Goal: Task Accomplishment & Management: Manage account settings

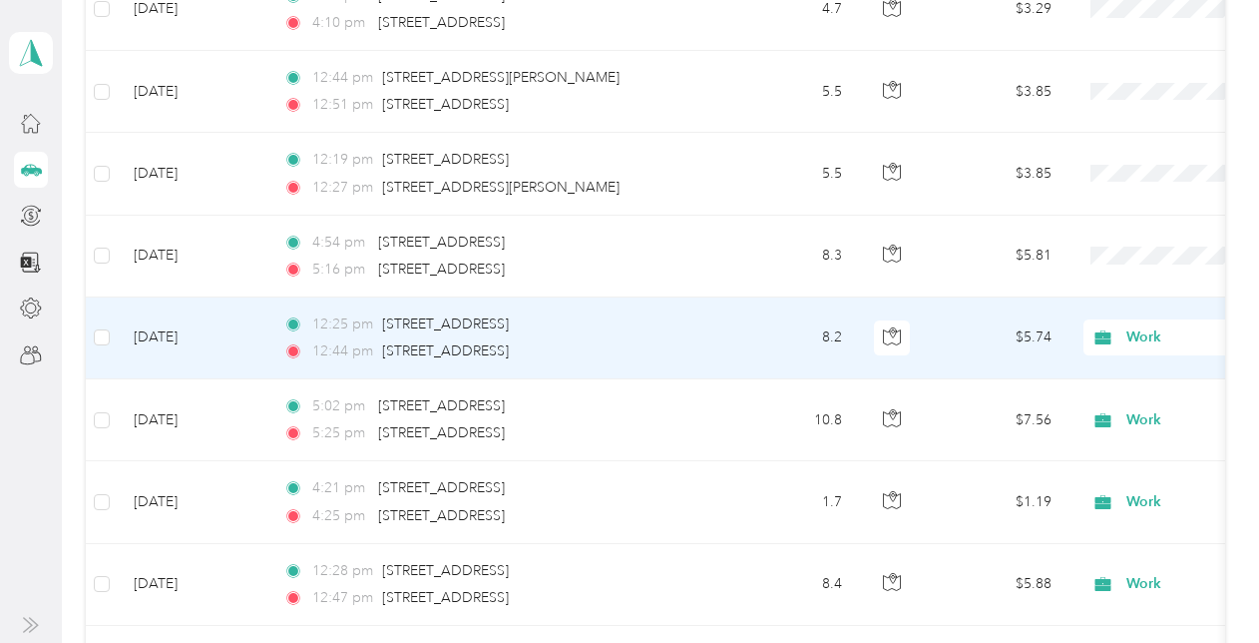
scroll to position [1499, 0]
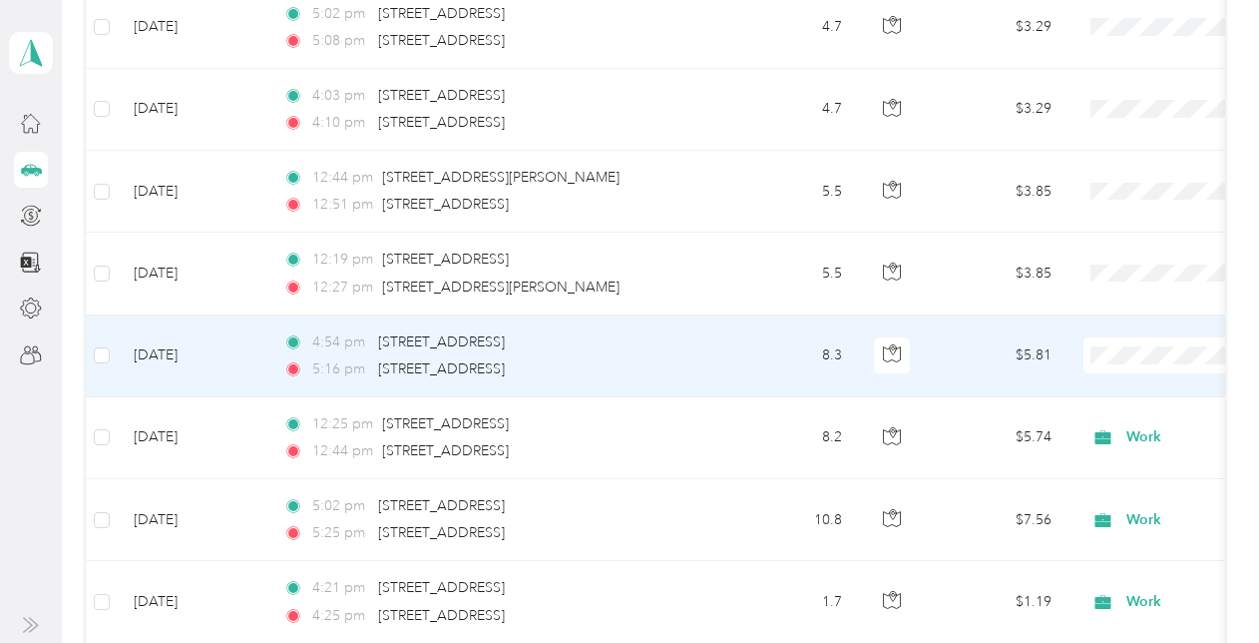
click at [1069, 62] on span "Work" at bounding box center [1154, 66] width 185 height 21
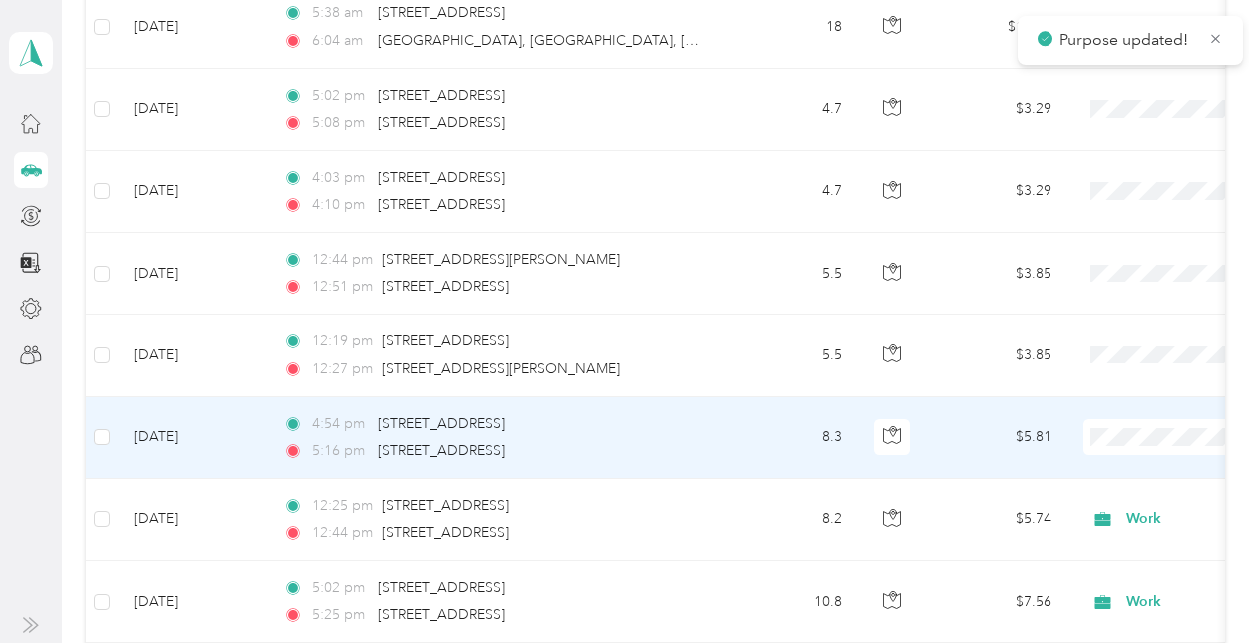
scroll to position [1399, 0]
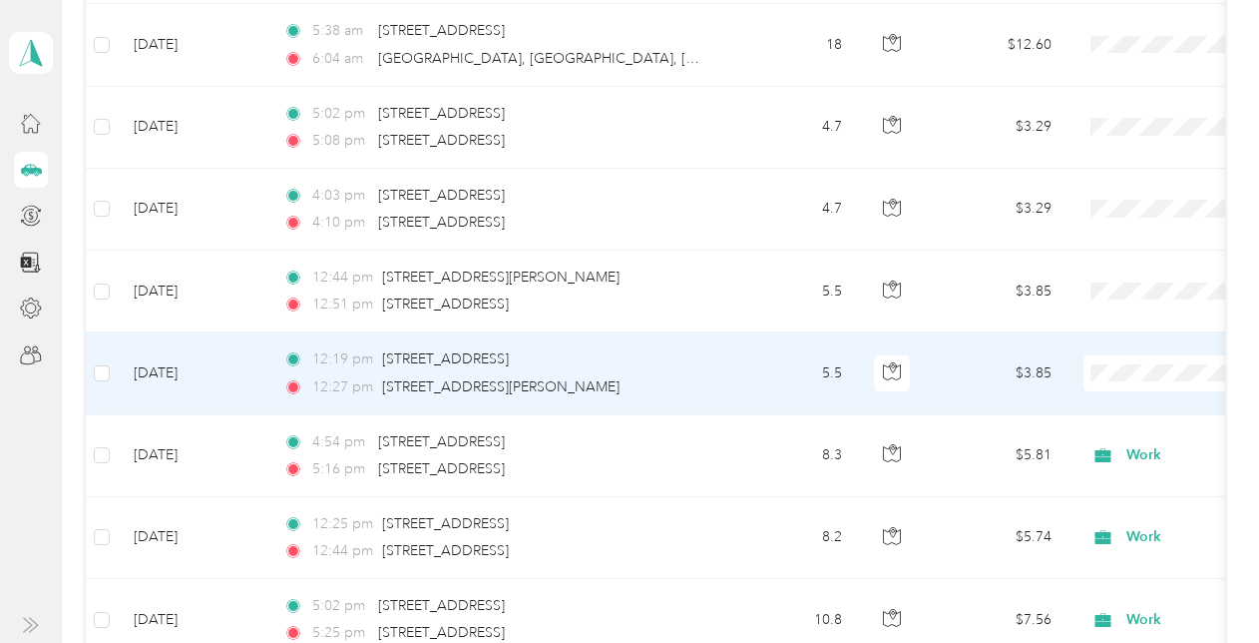
click at [1086, 86] on span "Work" at bounding box center [1154, 84] width 185 height 21
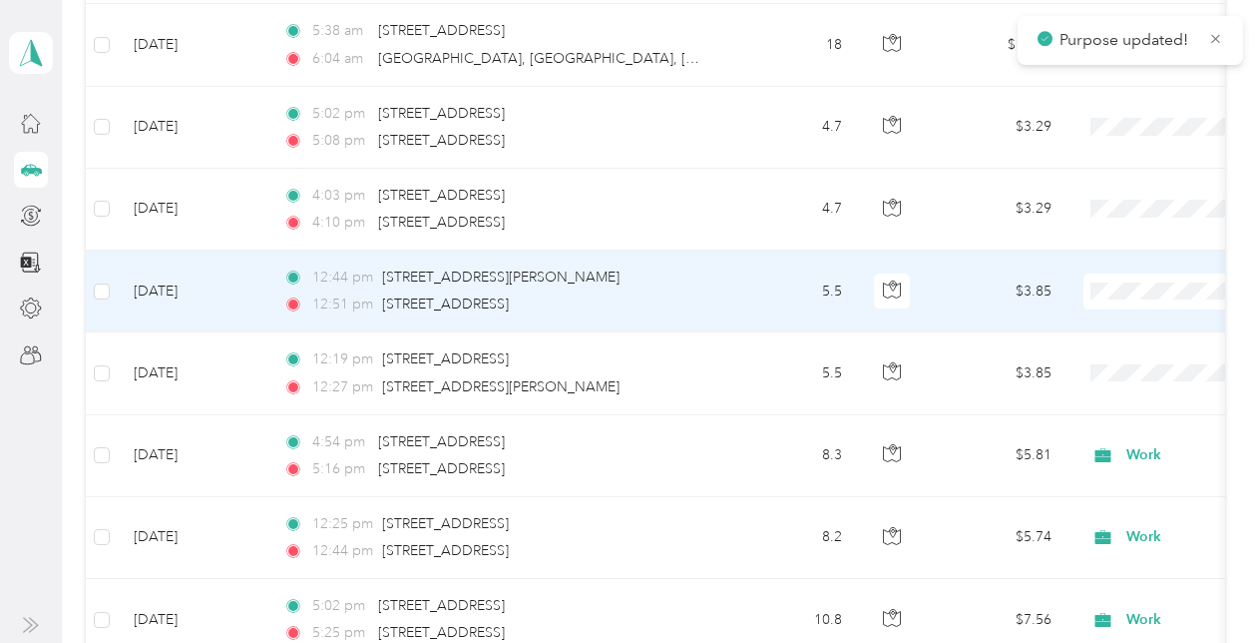
click at [1094, 320] on span "Work" at bounding box center [1154, 319] width 185 height 21
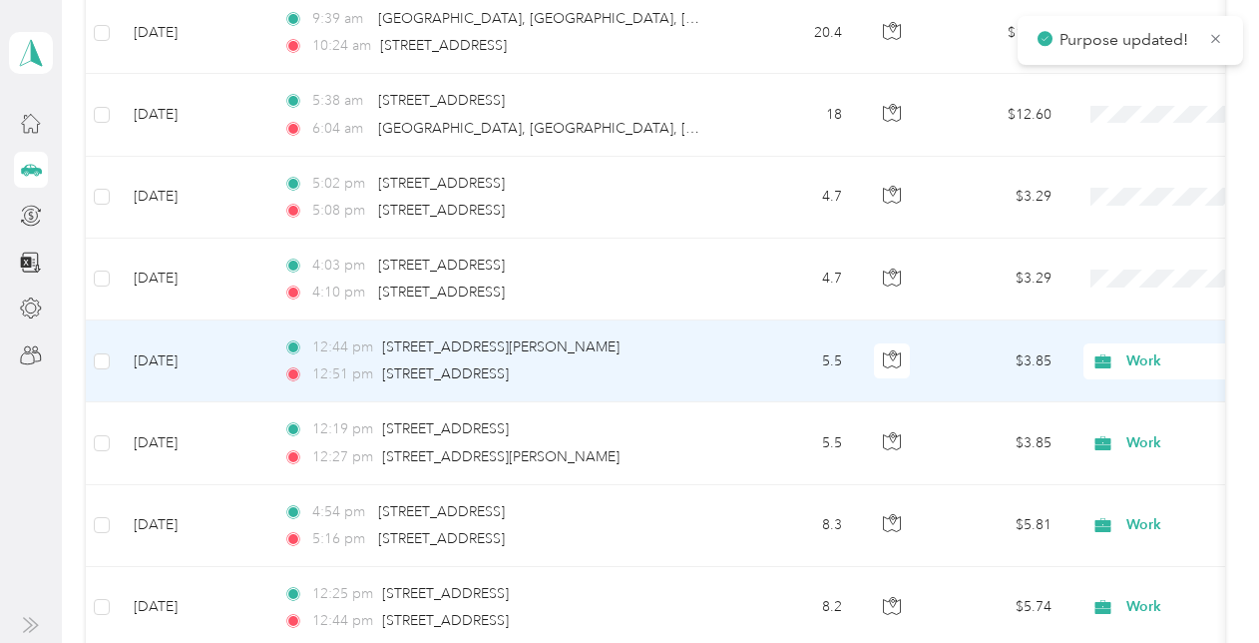
scroll to position [1299, 0]
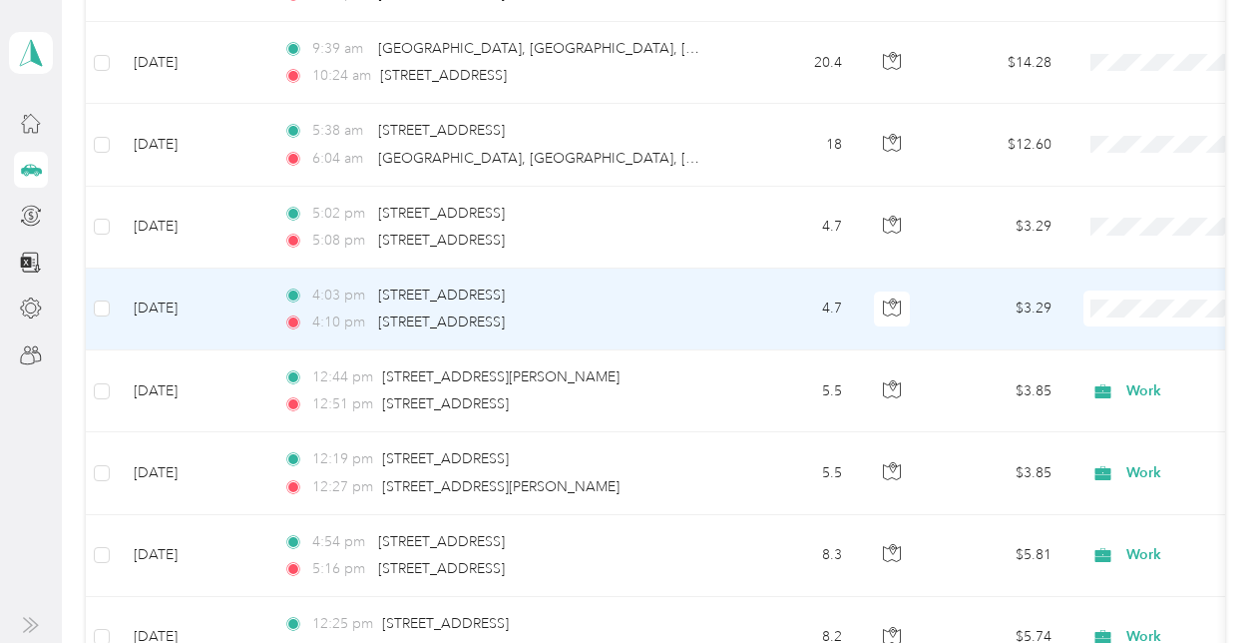
click at [1090, 373] on span "Personal" at bounding box center [1154, 371] width 185 height 21
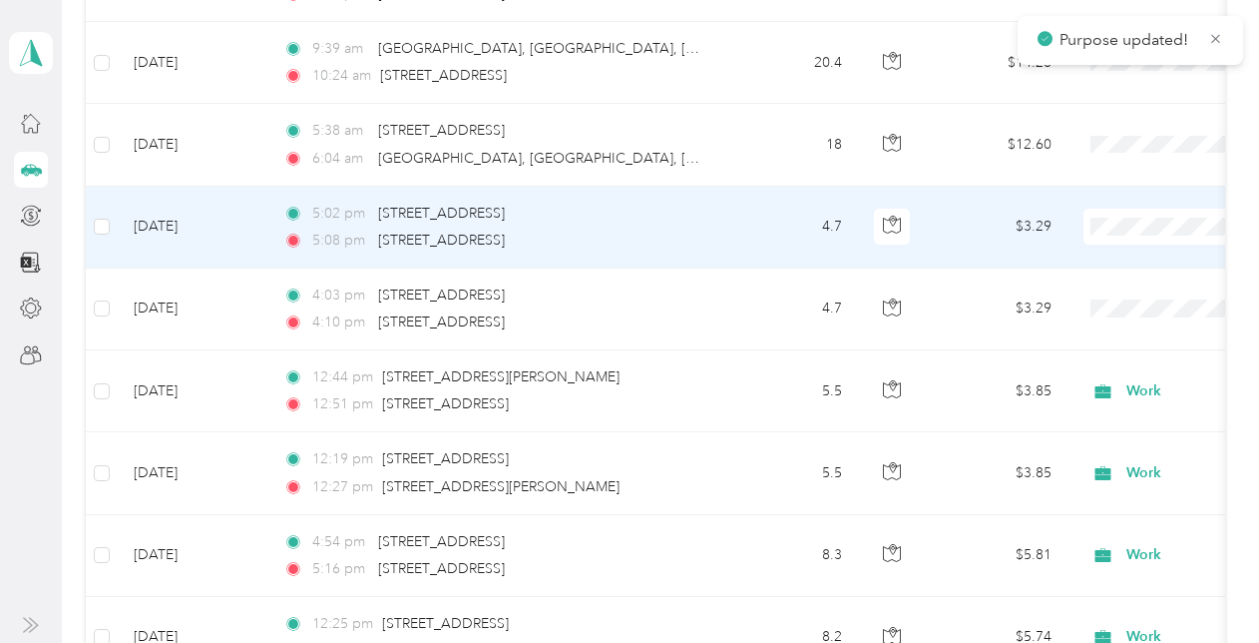
click at [1102, 296] on li "Personal" at bounding box center [1135, 292] width 247 height 35
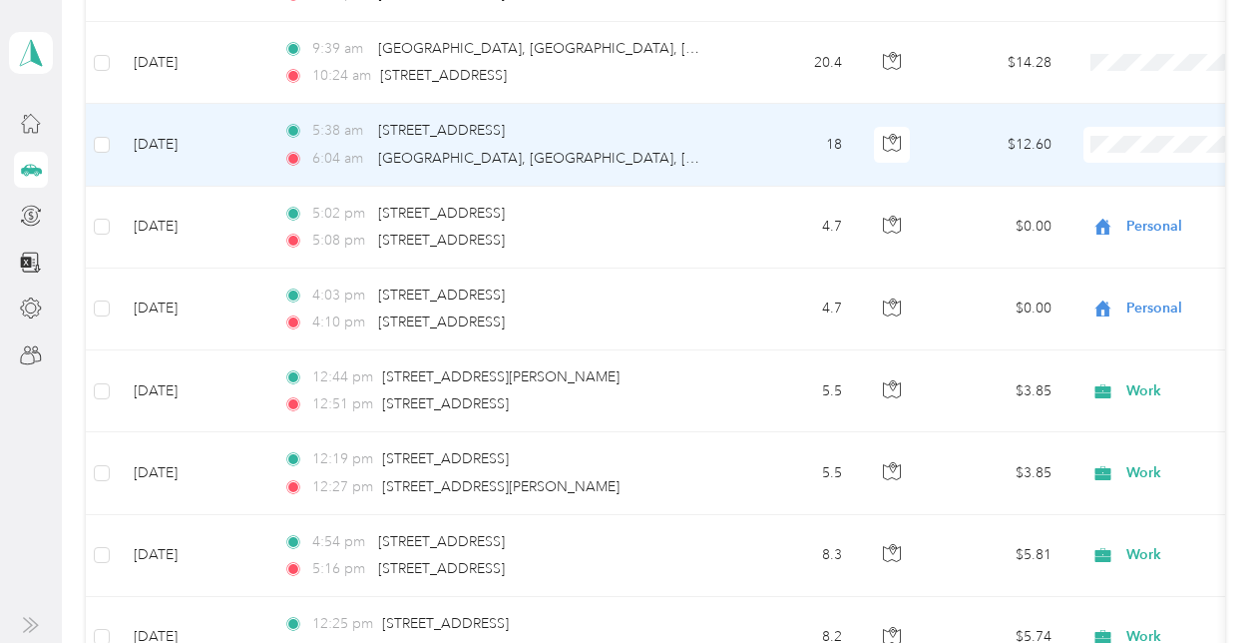
click at [1102, 215] on li "Personal" at bounding box center [1135, 210] width 247 height 35
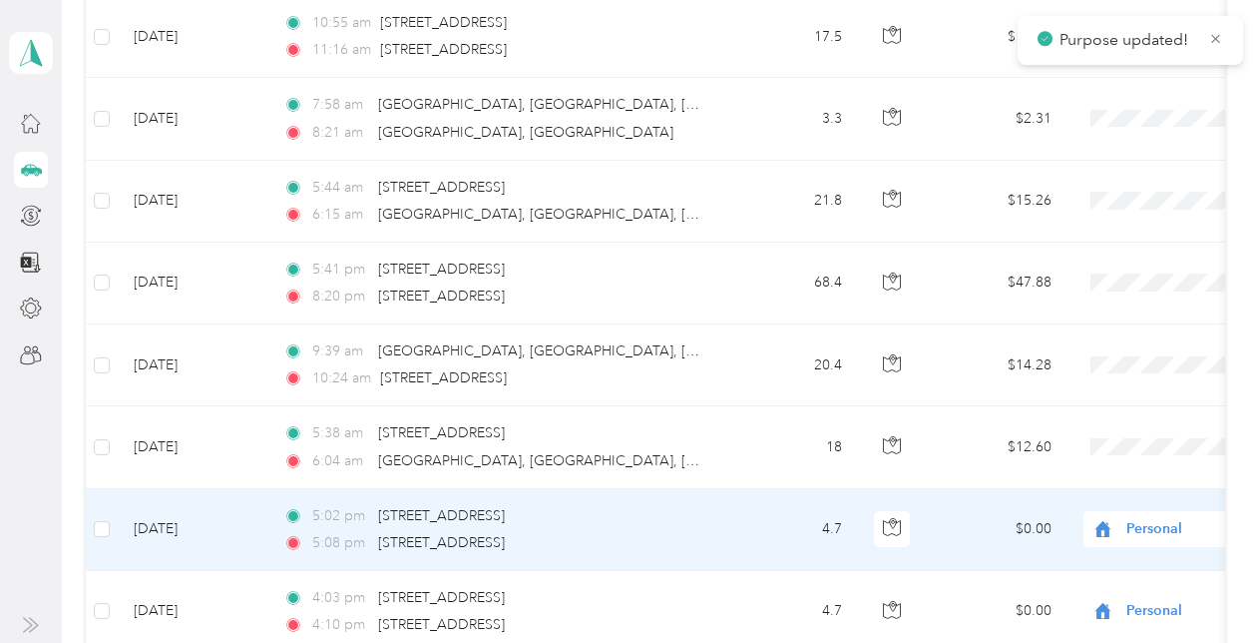
scroll to position [900, 0]
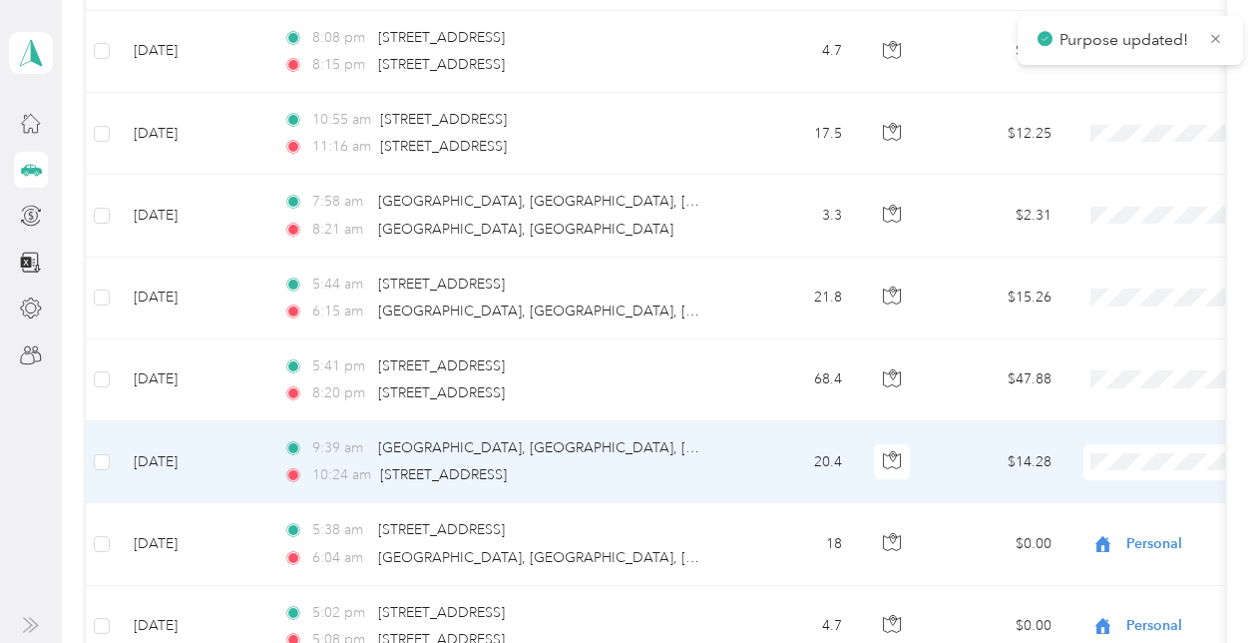
click at [1087, 209] on span "Personal" at bounding box center [1154, 210] width 185 height 21
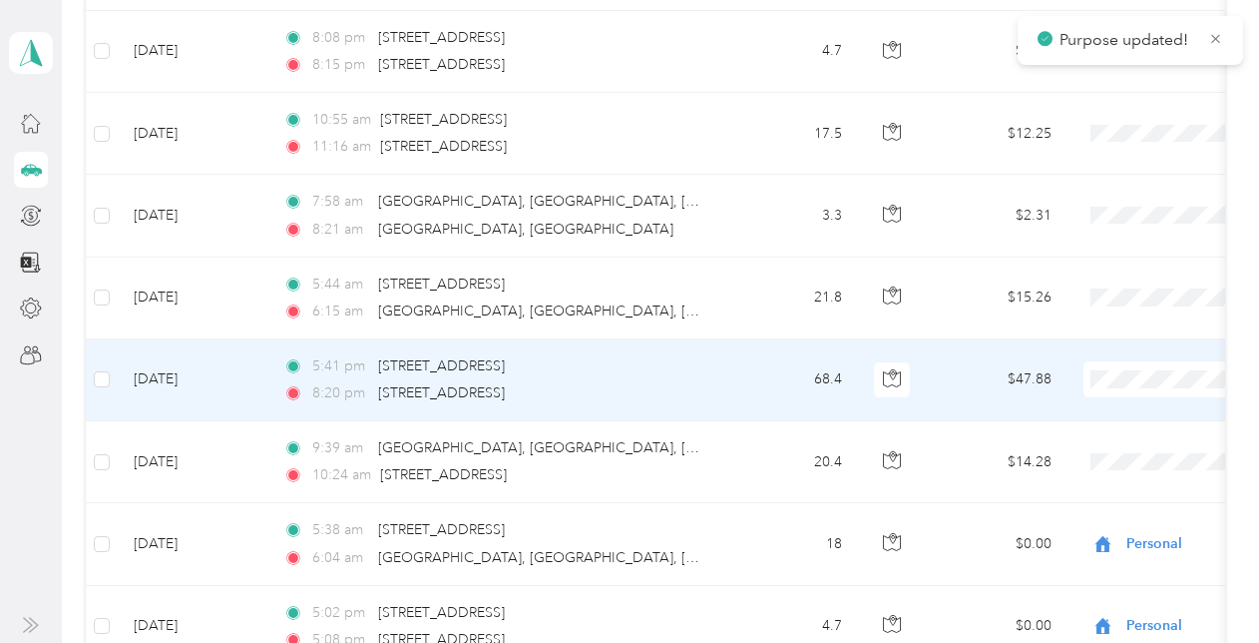
click at [1088, 131] on span "Personal" at bounding box center [1154, 127] width 185 height 21
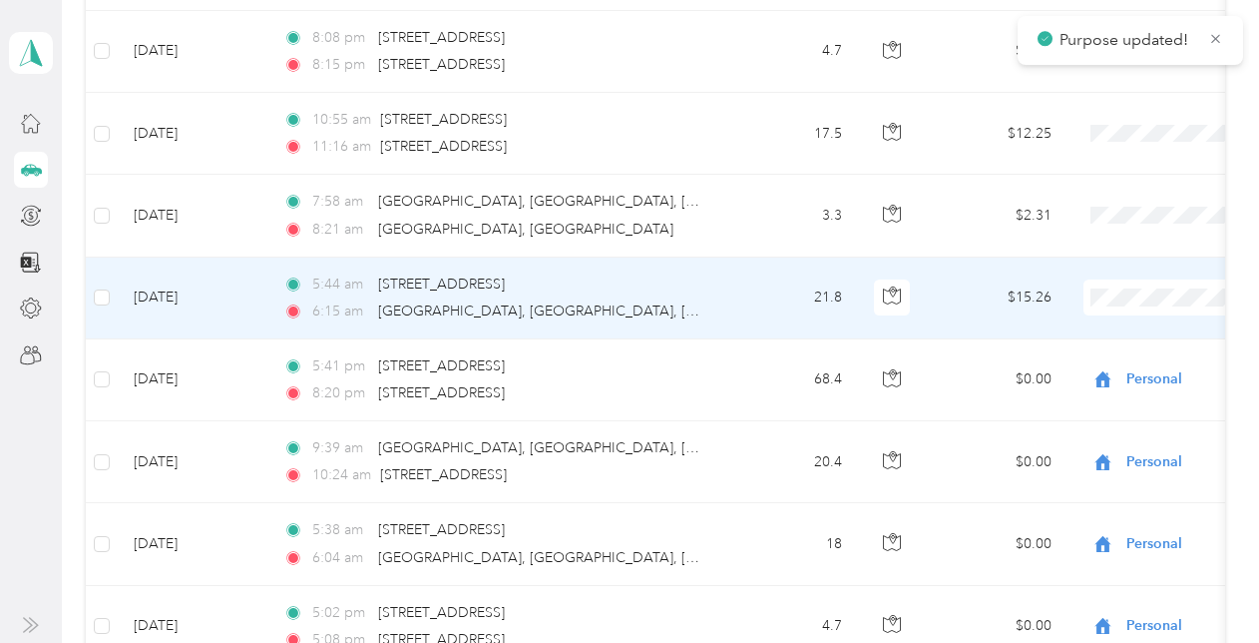
click at [1076, 363] on span "Personal" at bounding box center [1154, 360] width 185 height 21
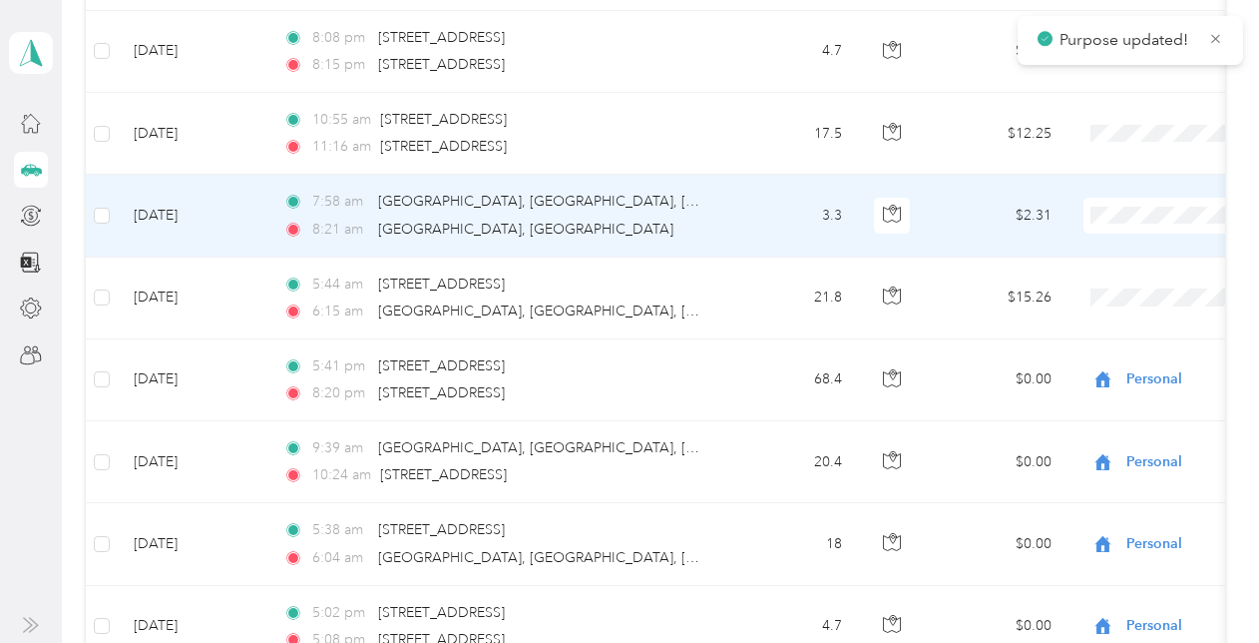
click at [1102, 277] on span "Personal" at bounding box center [1154, 283] width 185 height 21
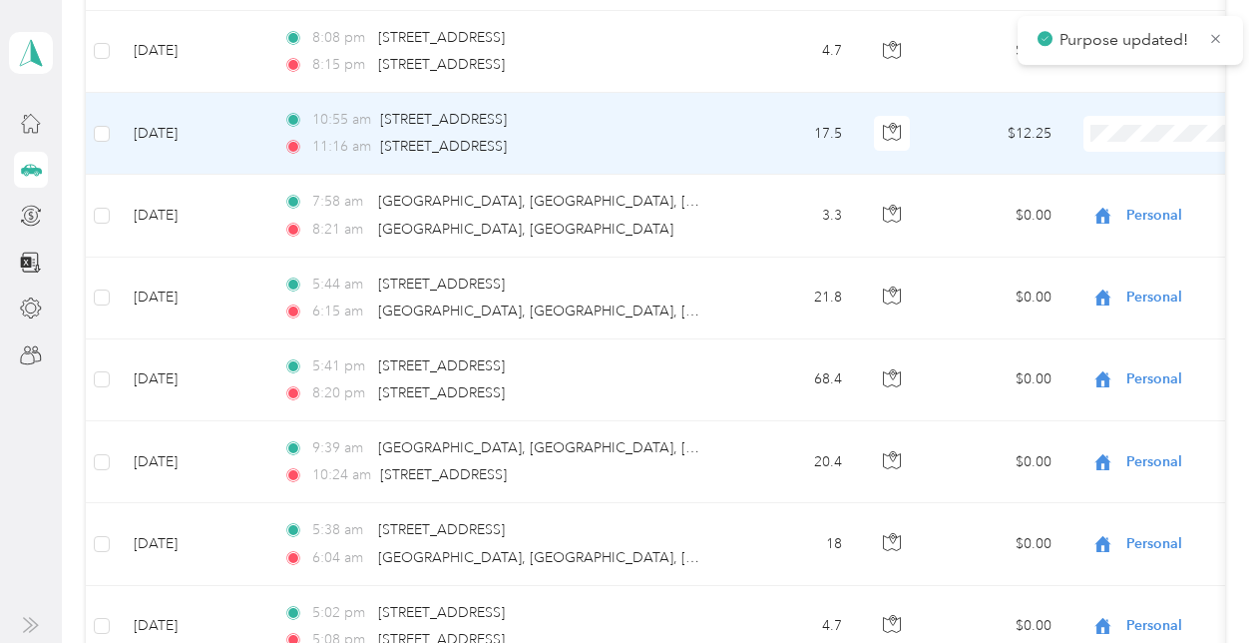
click at [1090, 202] on span "Personal" at bounding box center [1154, 202] width 185 height 21
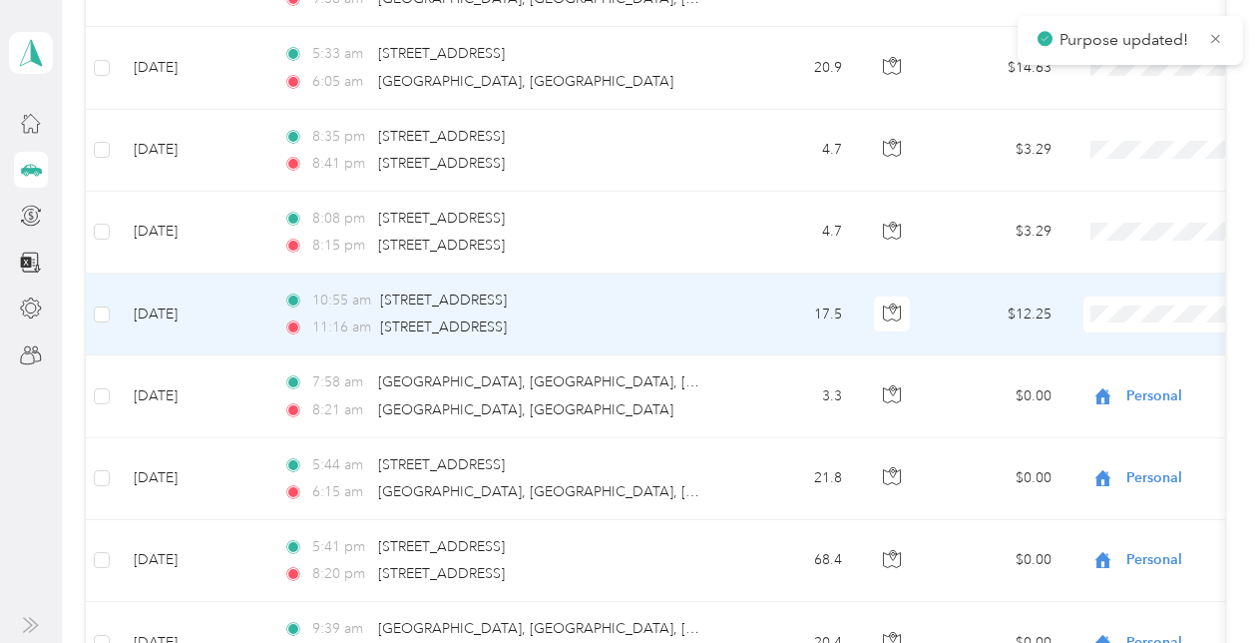
scroll to position [701, 0]
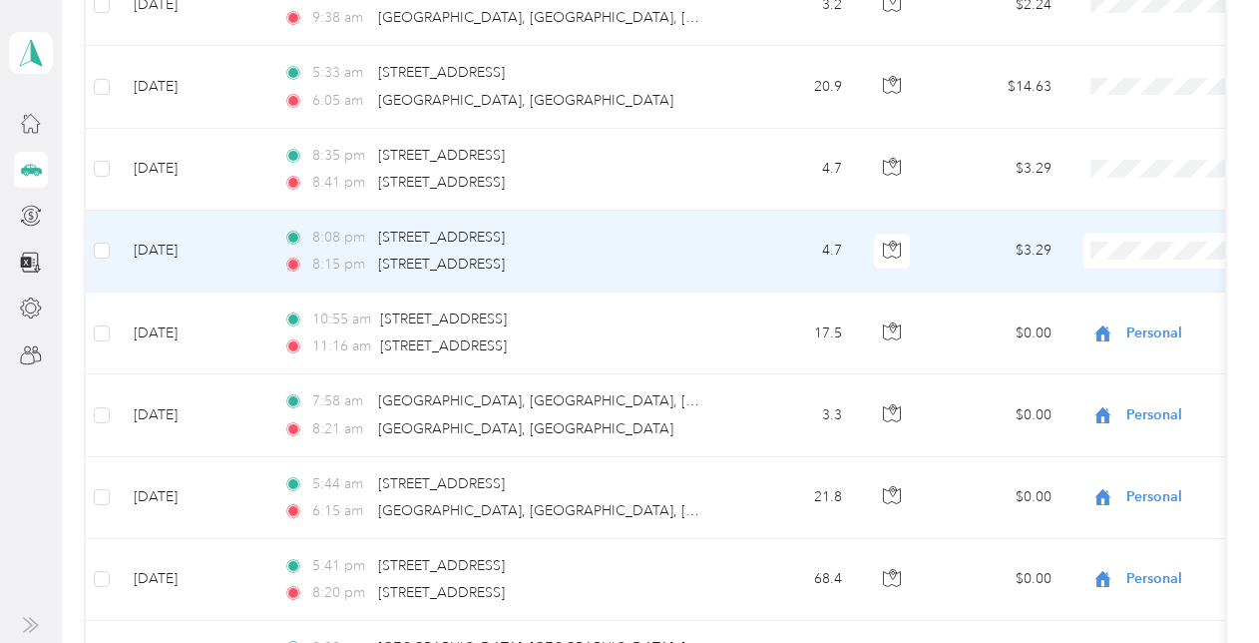
click at [1086, 315] on span "Personal" at bounding box center [1154, 319] width 185 height 21
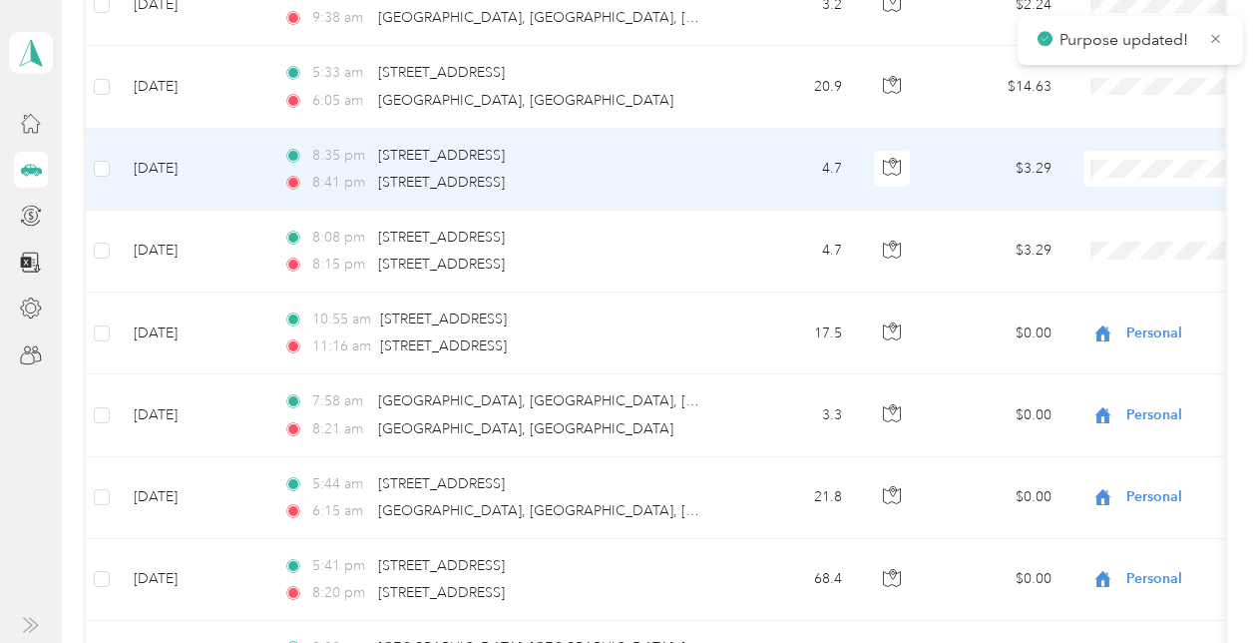
click at [1103, 241] on span "Personal" at bounding box center [1154, 238] width 185 height 21
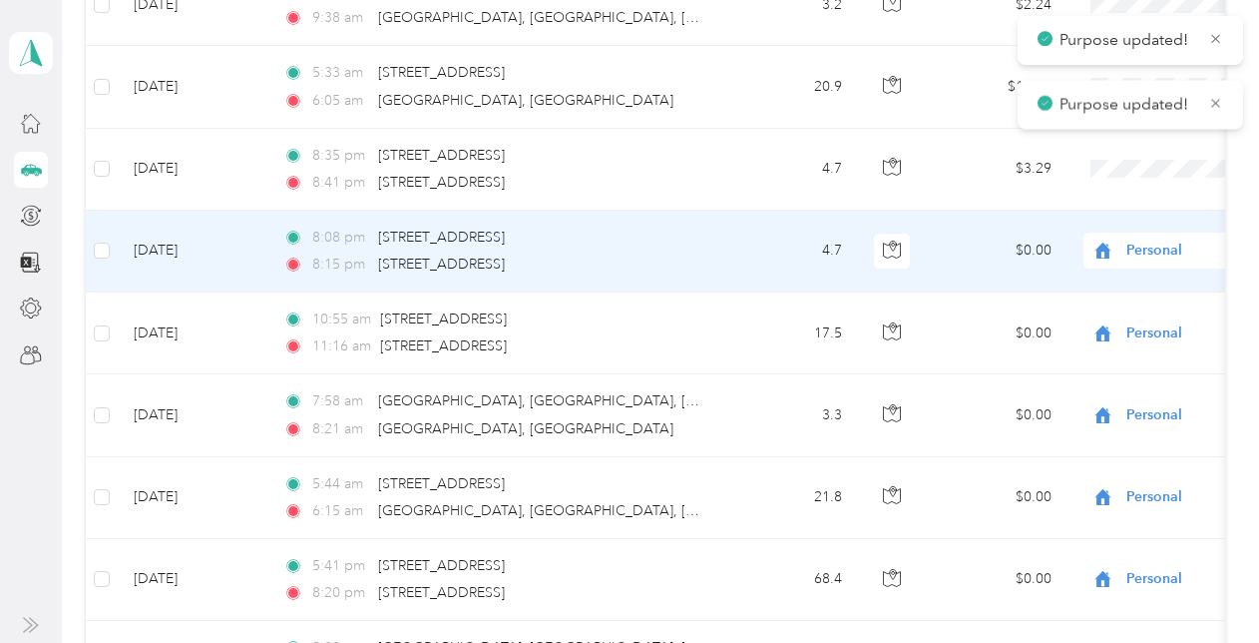
scroll to position [501, 0]
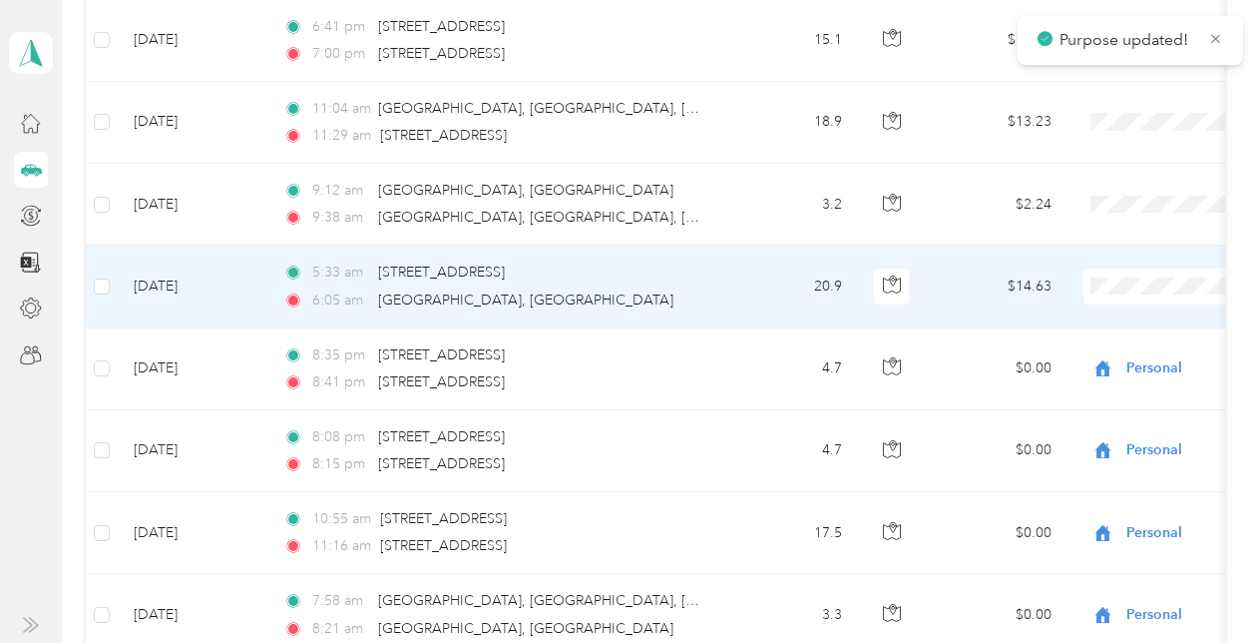
click at [1099, 359] on span "Personal" at bounding box center [1154, 355] width 185 height 21
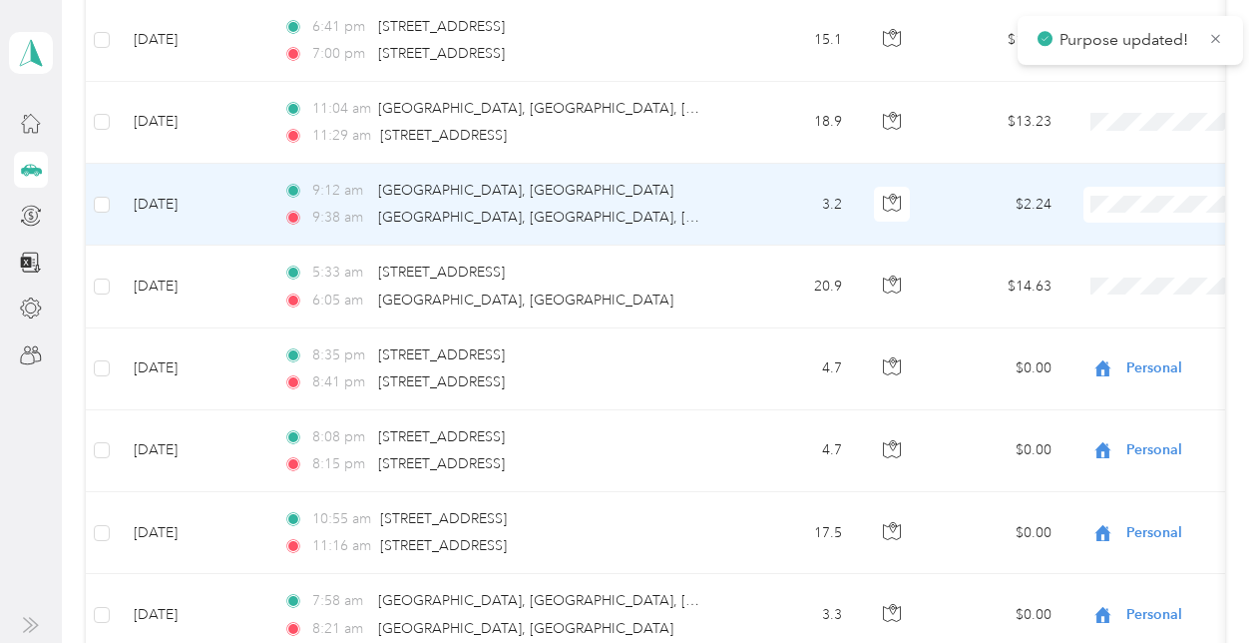
click at [1096, 269] on span "Personal" at bounding box center [1154, 273] width 185 height 21
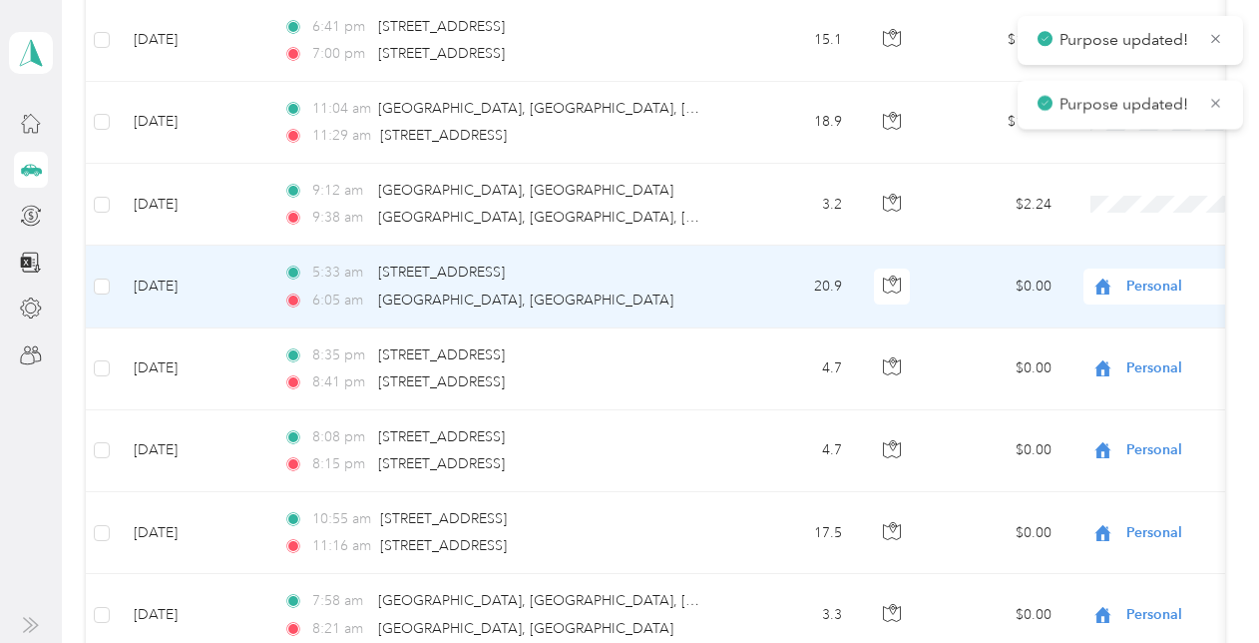
scroll to position [401, 0]
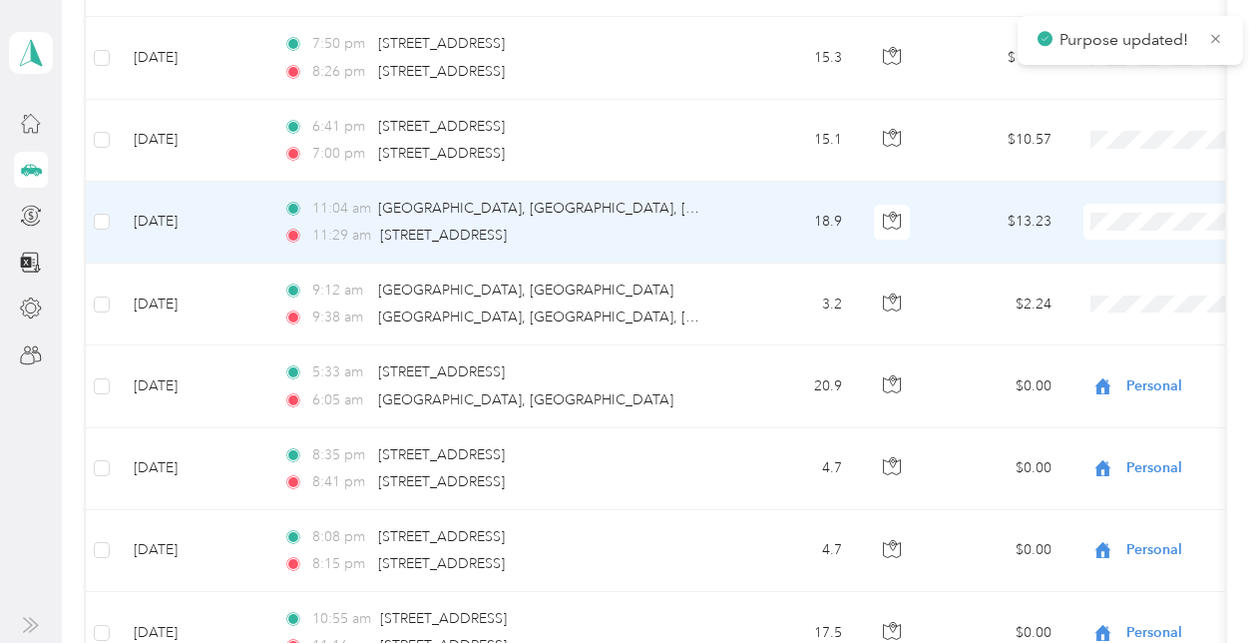
click at [1095, 286] on span "Personal" at bounding box center [1154, 291] width 185 height 21
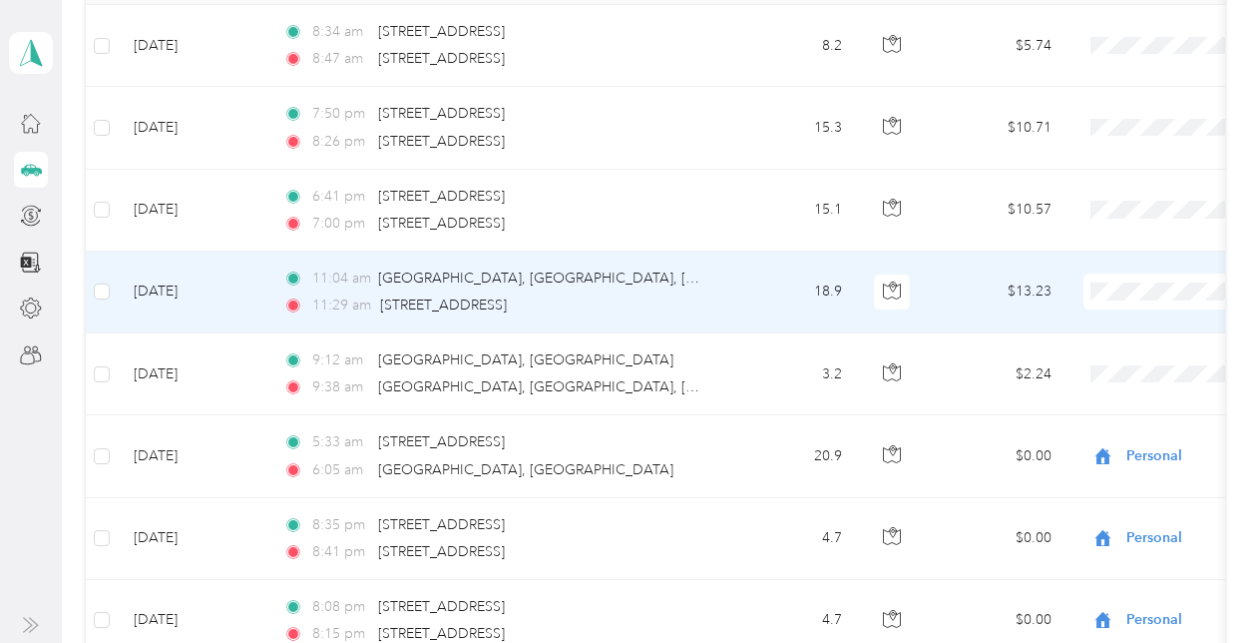
scroll to position [202, 0]
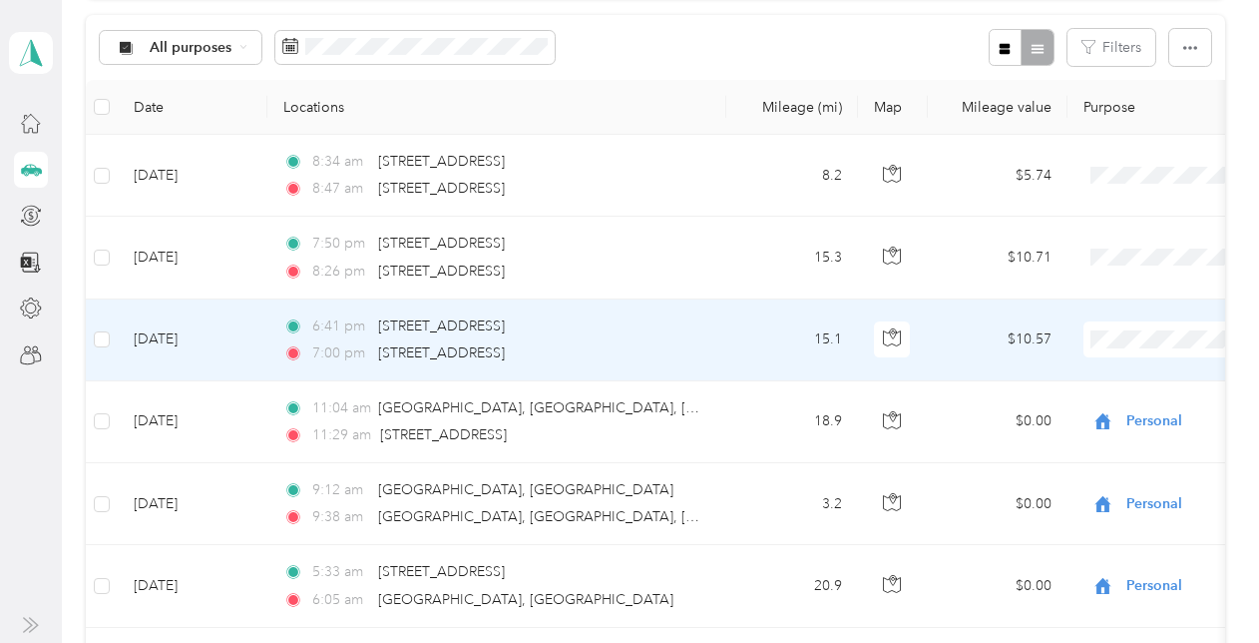
click at [1070, 410] on li "Personal" at bounding box center [1135, 409] width 247 height 35
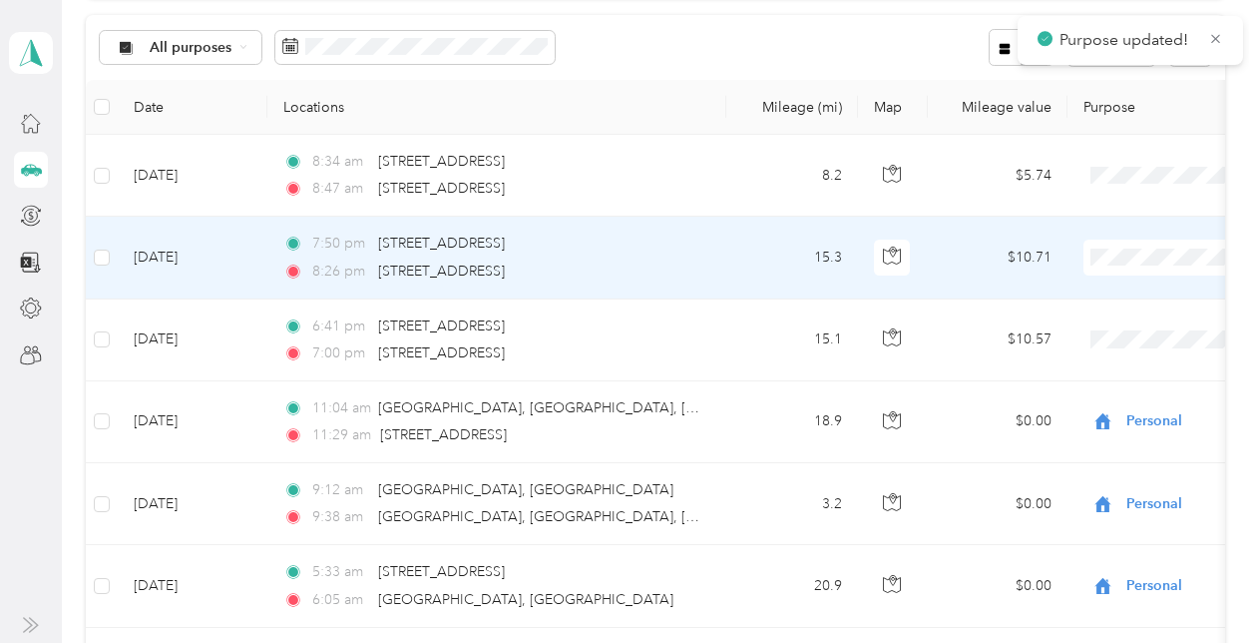
click at [1089, 329] on span "Personal" at bounding box center [1154, 328] width 185 height 21
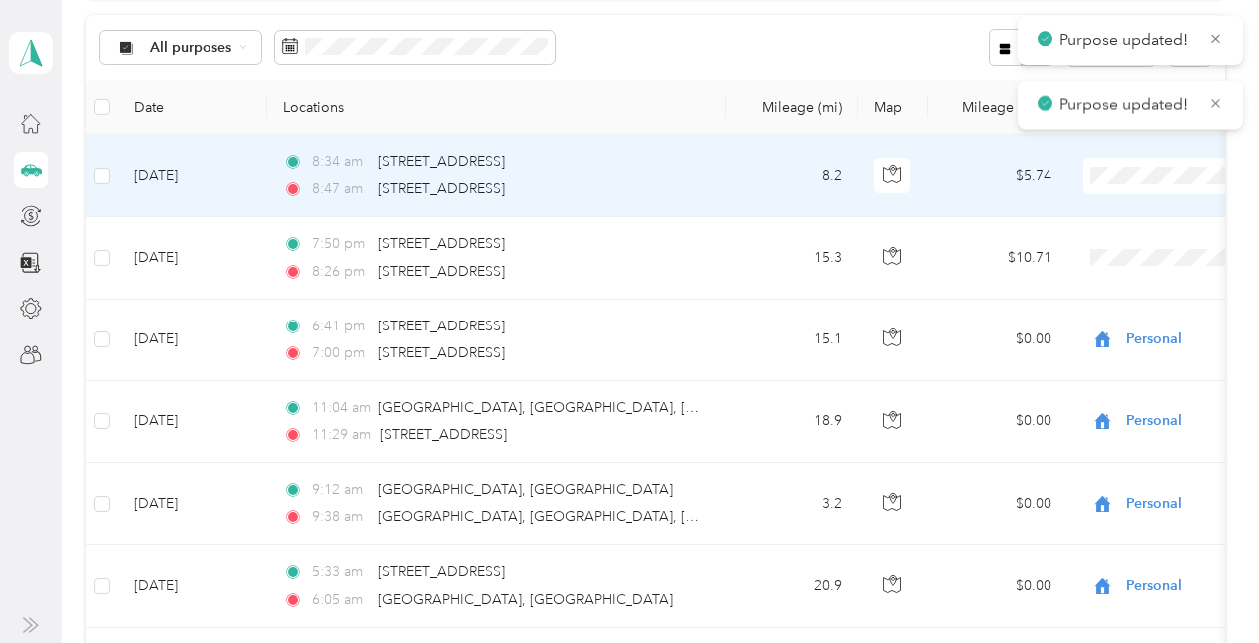
click at [1095, 211] on span "Work" at bounding box center [1154, 206] width 185 height 21
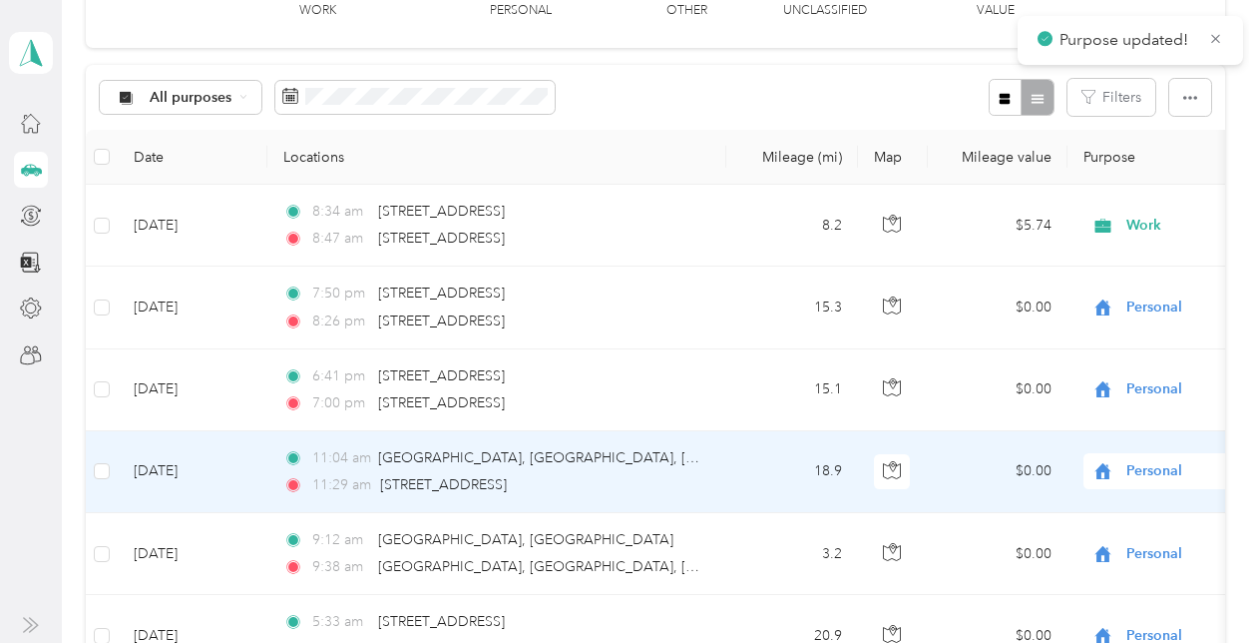
scroll to position [102, 0]
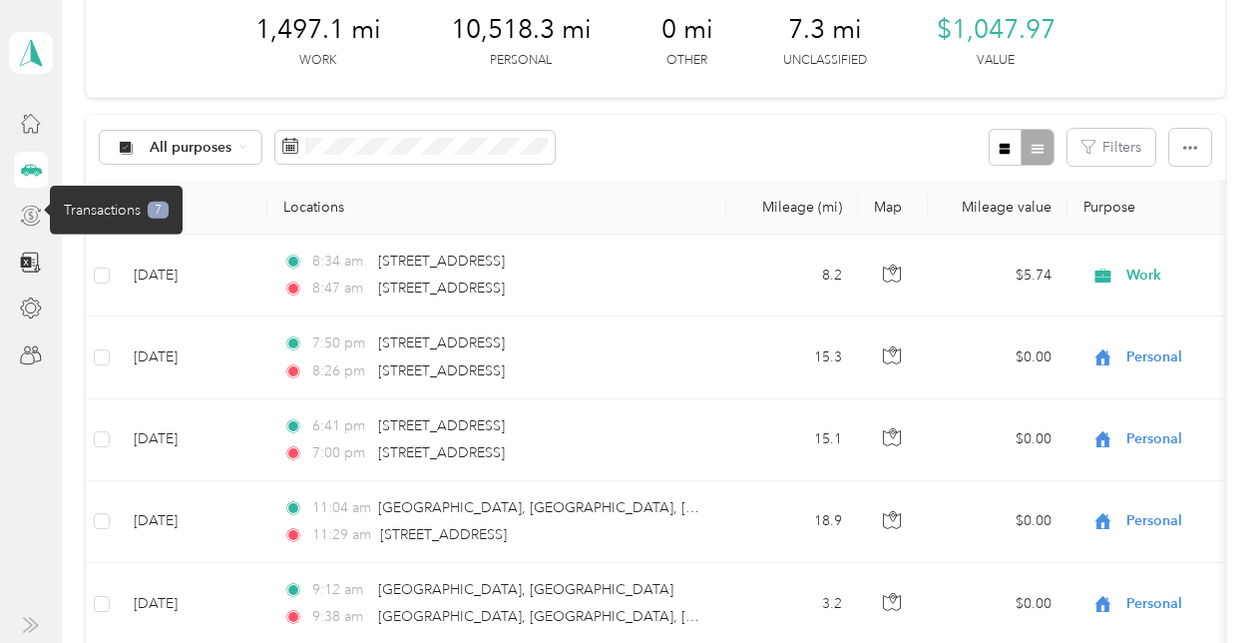
click at [39, 212] on icon at bounding box center [31, 209] width 19 height 7
